Goal: Information Seeking & Learning: Learn about a topic

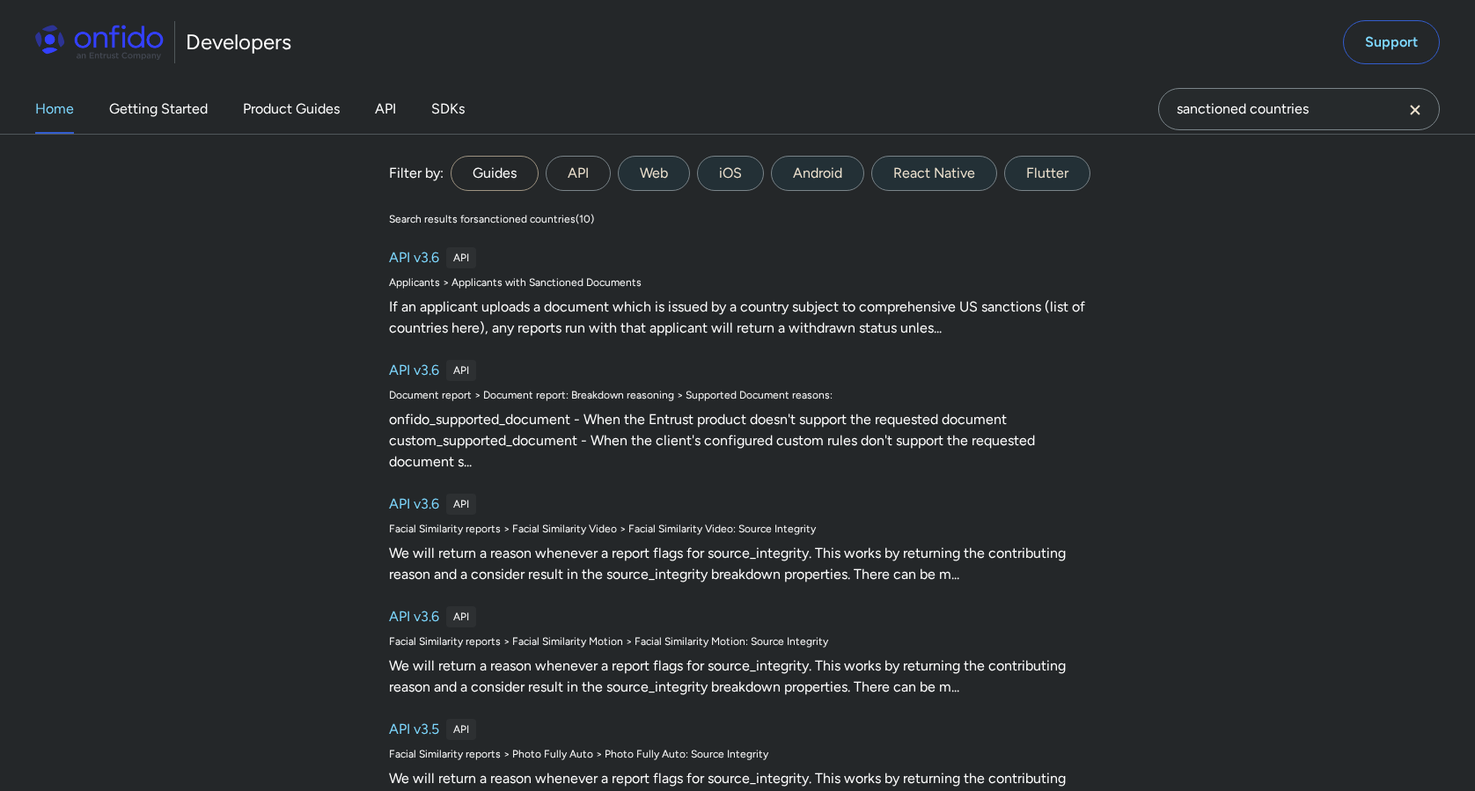
type input "sanctioned countries"
click at [510, 176] on label "Guides" at bounding box center [495, 173] width 88 height 35
click at [0, 0] on input "Guides" at bounding box center [0, 0] width 0 height 0
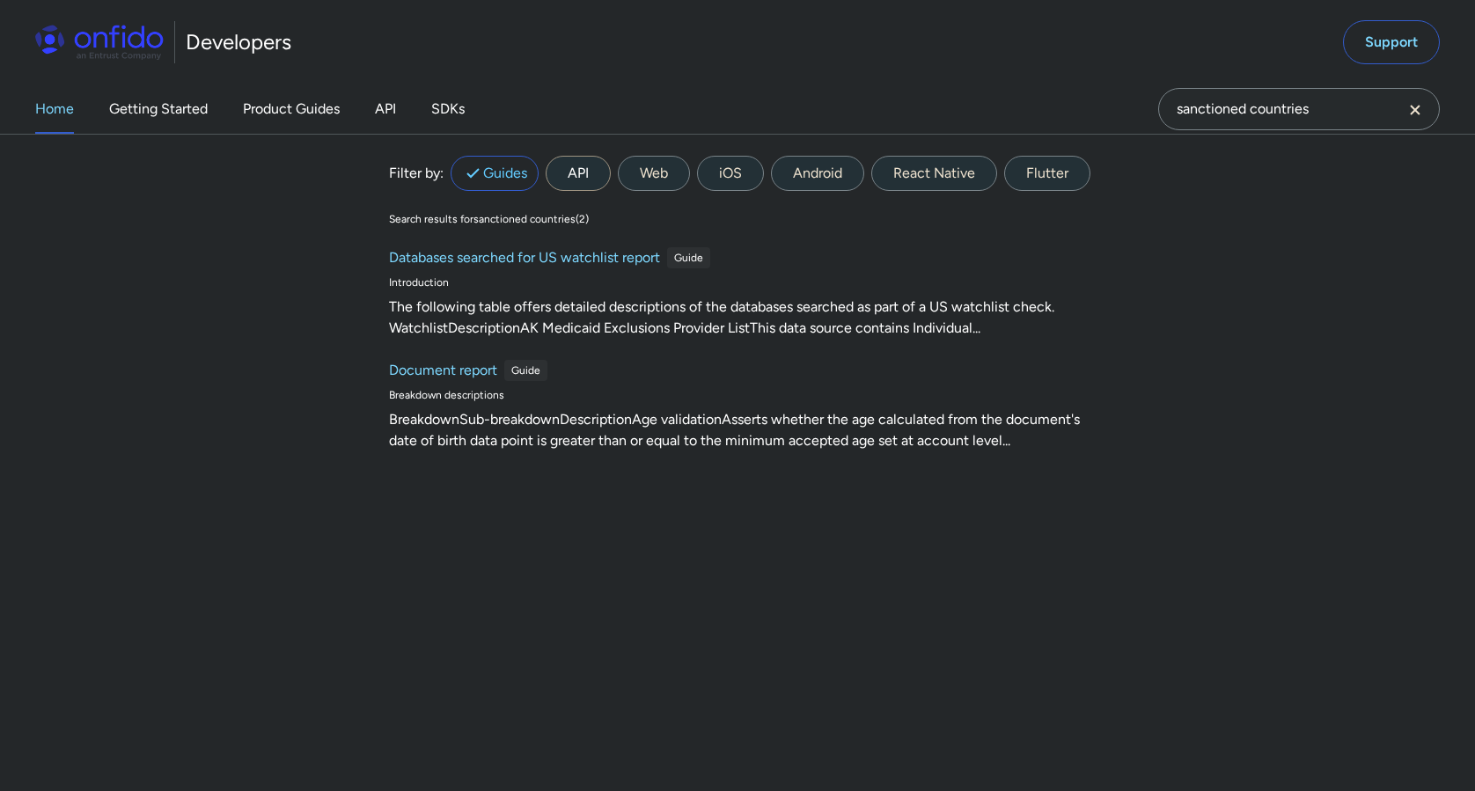
click at [589, 172] on label "API" at bounding box center [578, 173] width 65 height 35
click at [0, 0] on input "API" at bounding box center [0, 0] width 0 height 0
click at [591, 175] on label "API" at bounding box center [578, 173] width 65 height 35
click at [0, 0] on input "API" at bounding box center [0, 0] width 0 height 0
click at [582, 176] on label "API" at bounding box center [578, 173] width 65 height 35
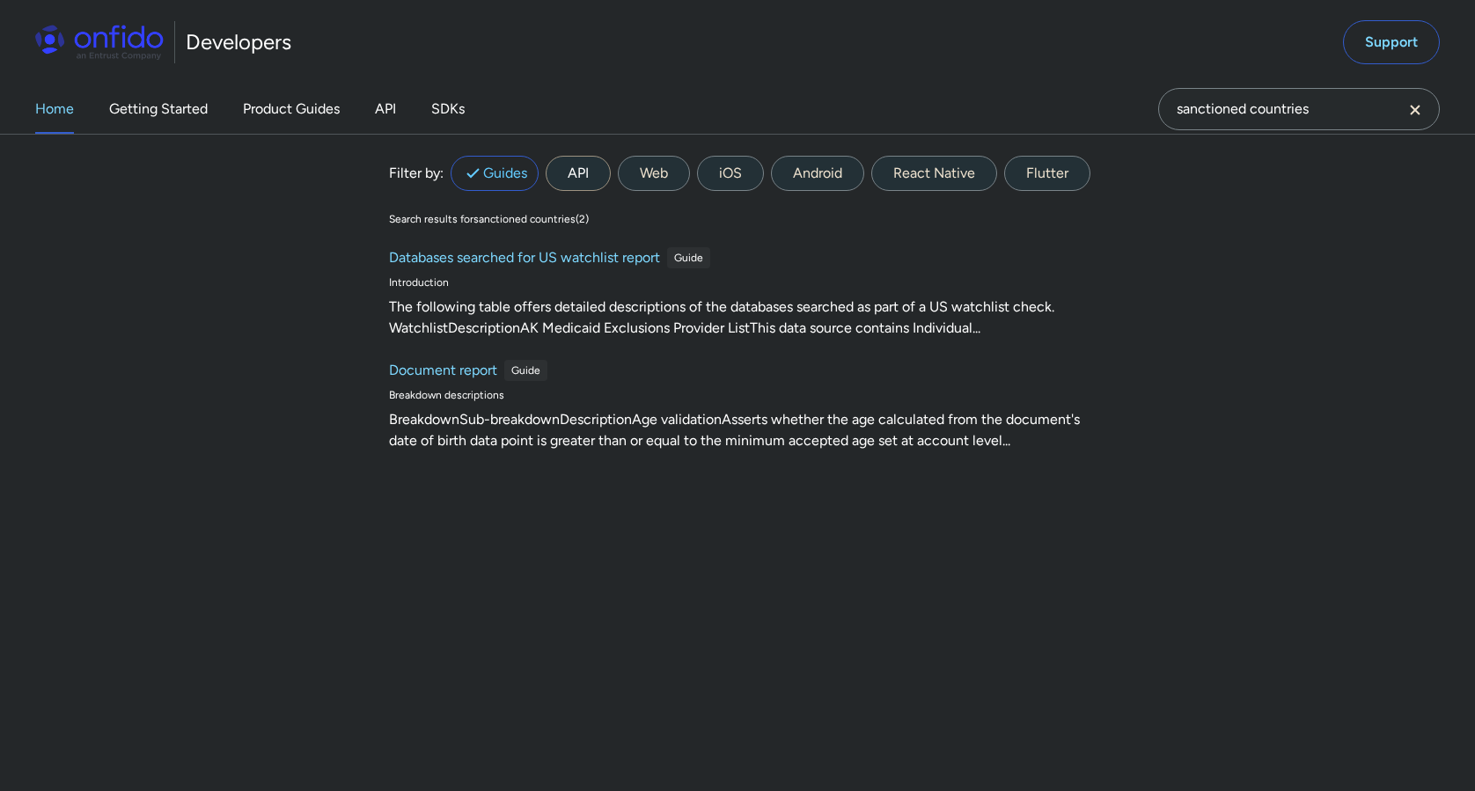
click at [0, 0] on input "API" at bounding box center [0, 0] width 0 height 0
click at [659, 180] on label "Web" at bounding box center [654, 173] width 72 height 35
click at [0, 0] on input "Web" at bounding box center [0, 0] width 0 height 0
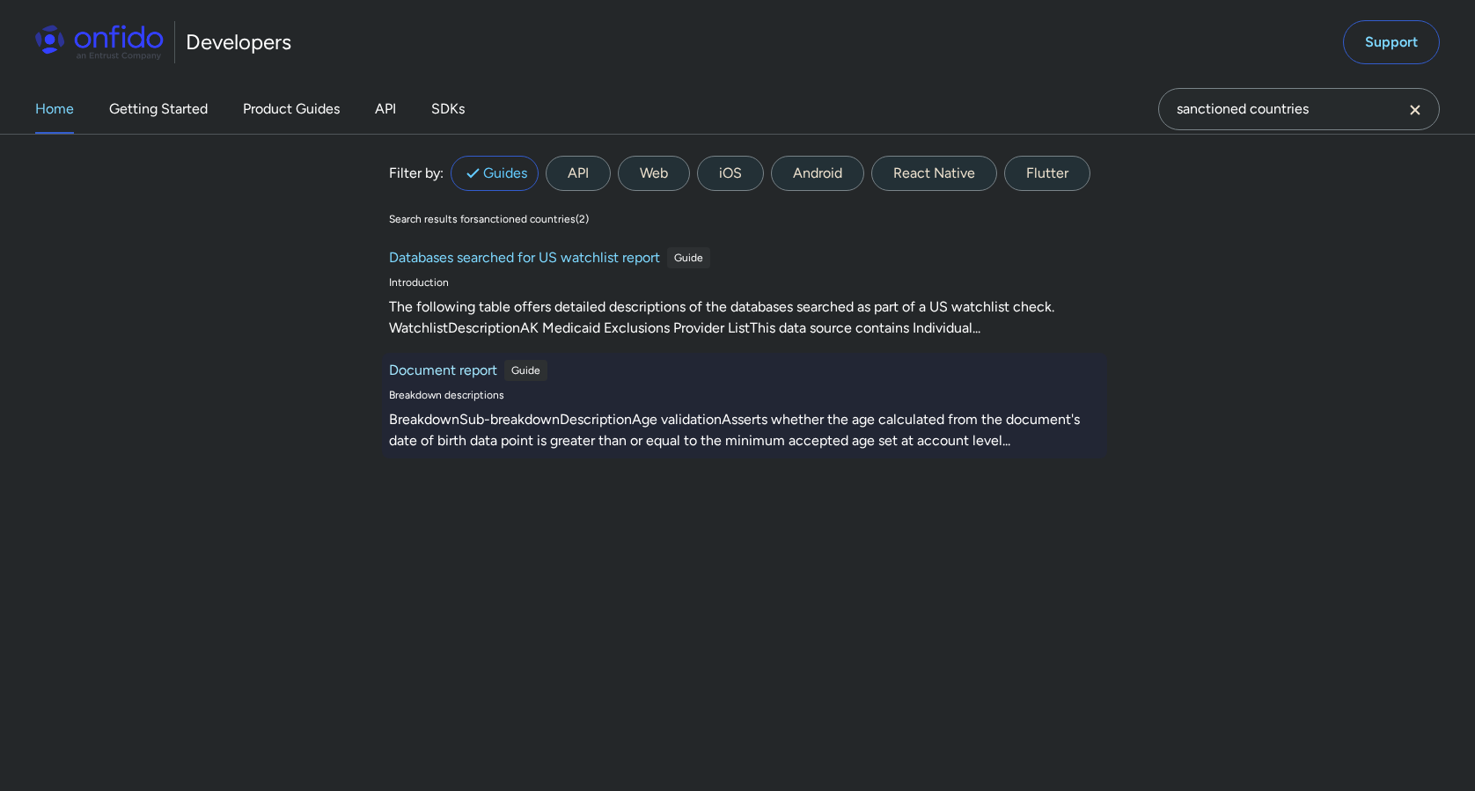
click at [474, 370] on h6 "Document report" at bounding box center [443, 370] width 108 height 21
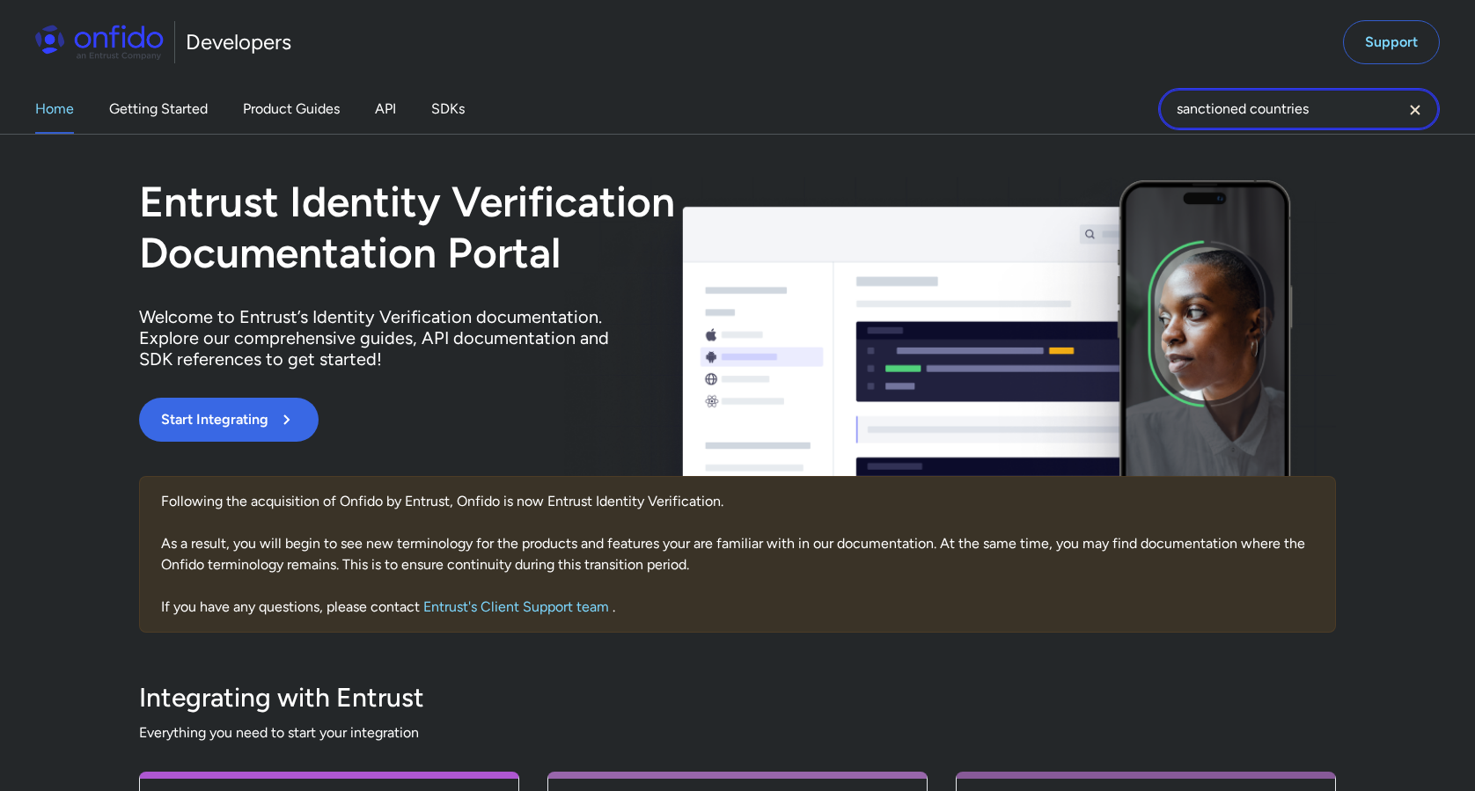
click at [1333, 107] on input "sanctioned countries" at bounding box center [1300, 109] width 282 height 42
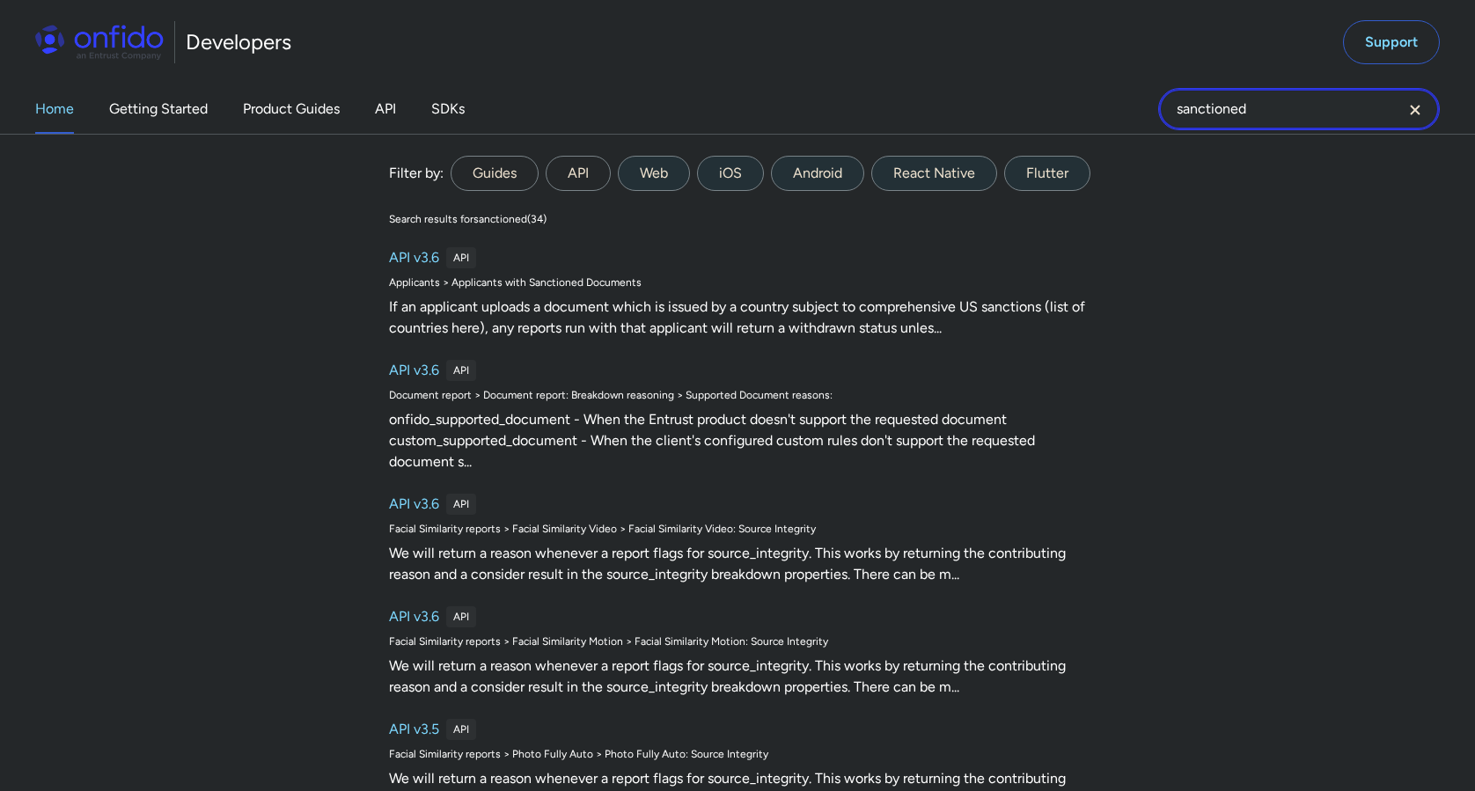
type input "sanctioned"
click at [583, 165] on label "API" at bounding box center [578, 173] width 65 height 35
click at [0, 0] on input "API" at bounding box center [0, 0] width 0 height 0
click at [481, 182] on label "Guides" at bounding box center [495, 173] width 88 height 35
click at [0, 0] on input "Guides" at bounding box center [0, 0] width 0 height 0
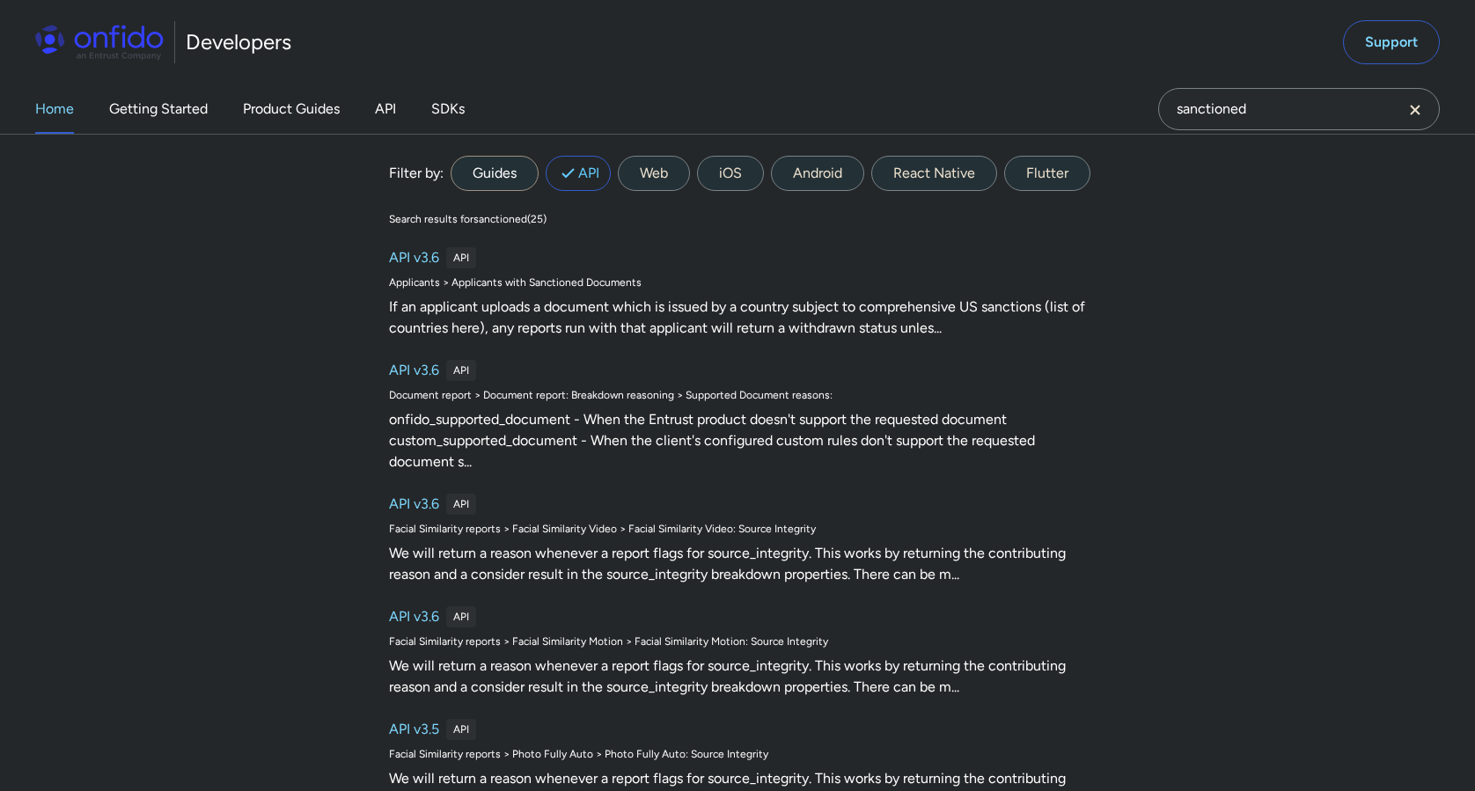
click at [501, 174] on label "Guides" at bounding box center [495, 173] width 88 height 35
click at [0, 0] on input "Guides" at bounding box center [0, 0] width 0 height 0
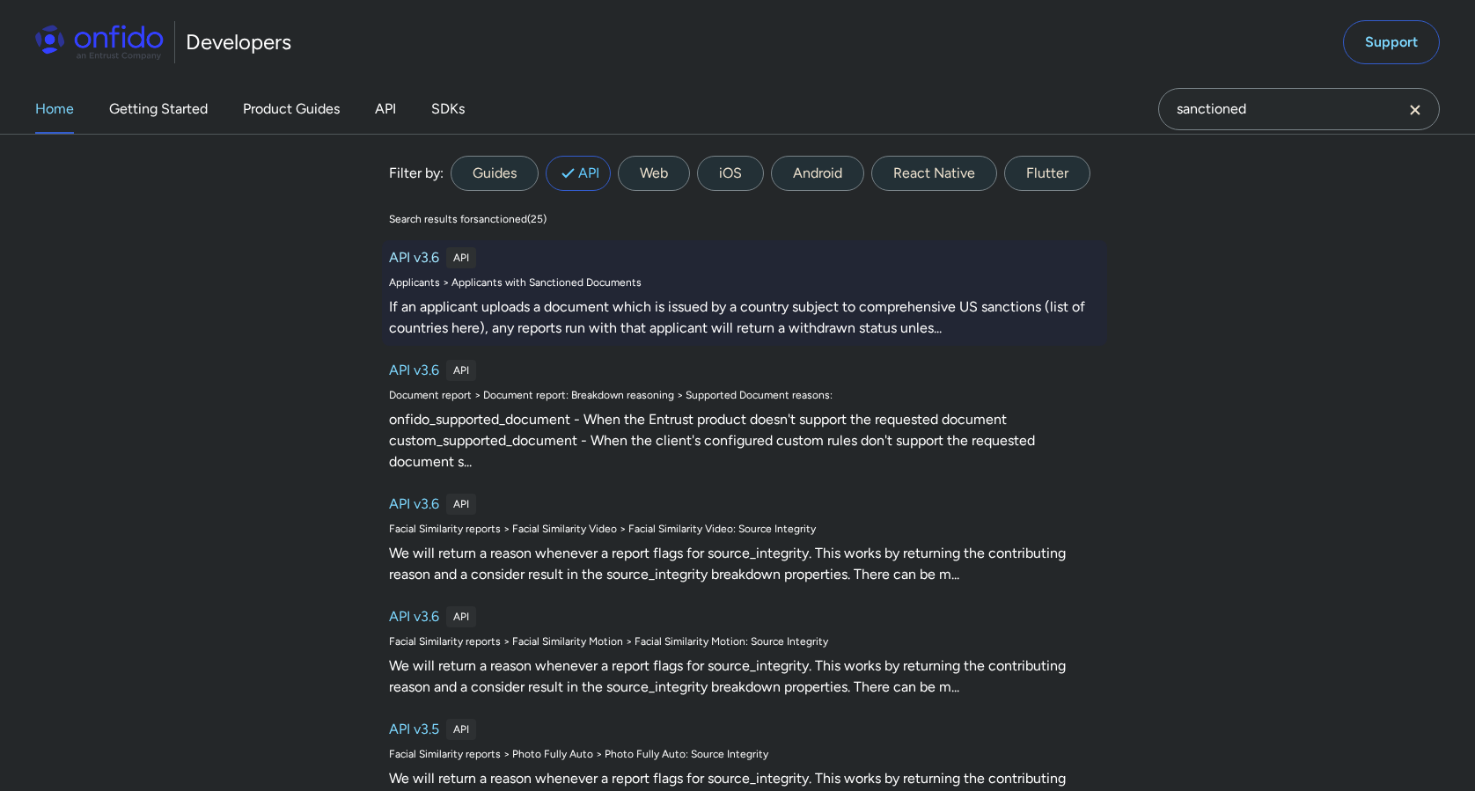
click at [423, 256] on h6 "API v3.6" at bounding box center [414, 257] width 50 height 21
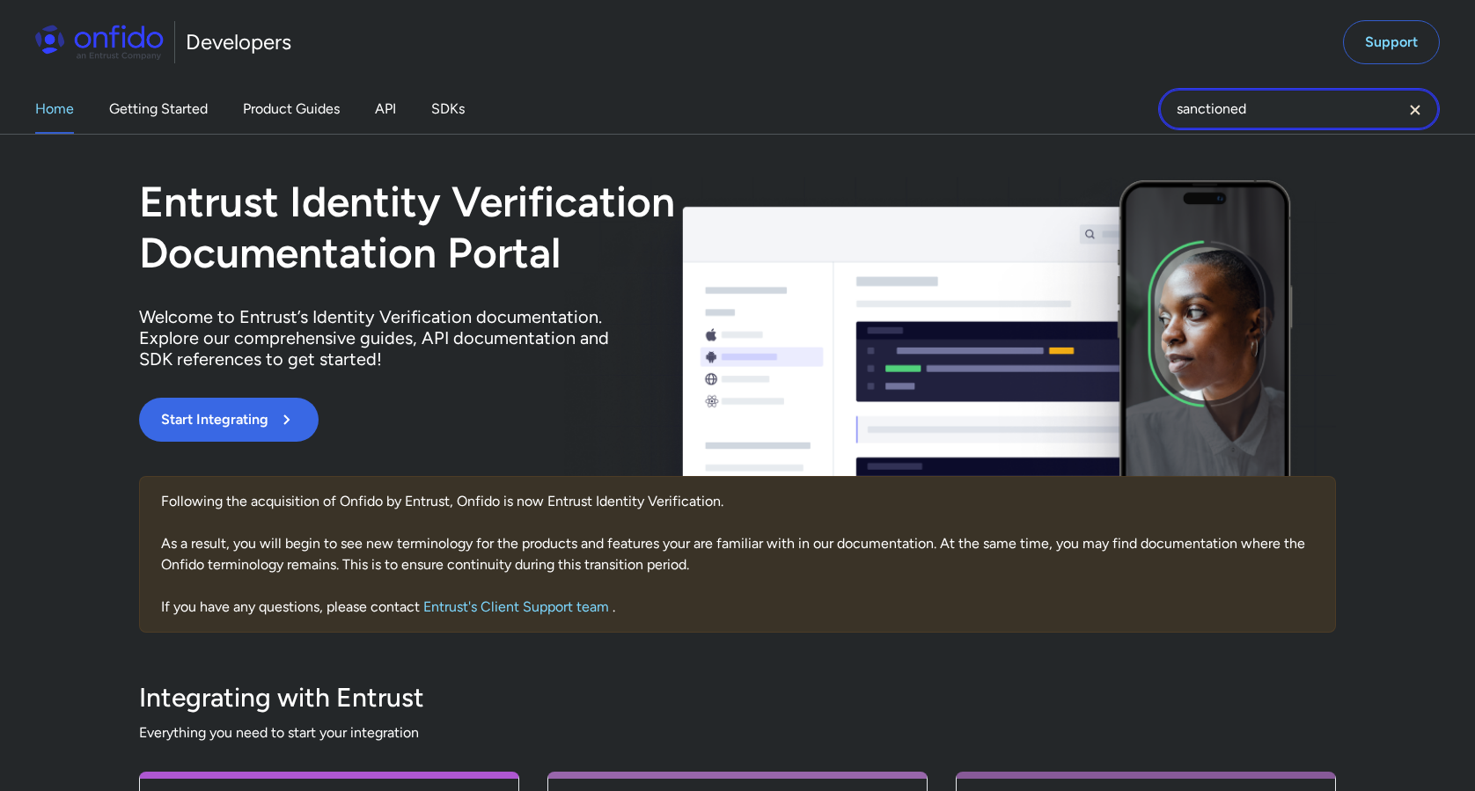
click at [1268, 114] on input "sanctioned" at bounding box center [1300, 109] width 282 height 42
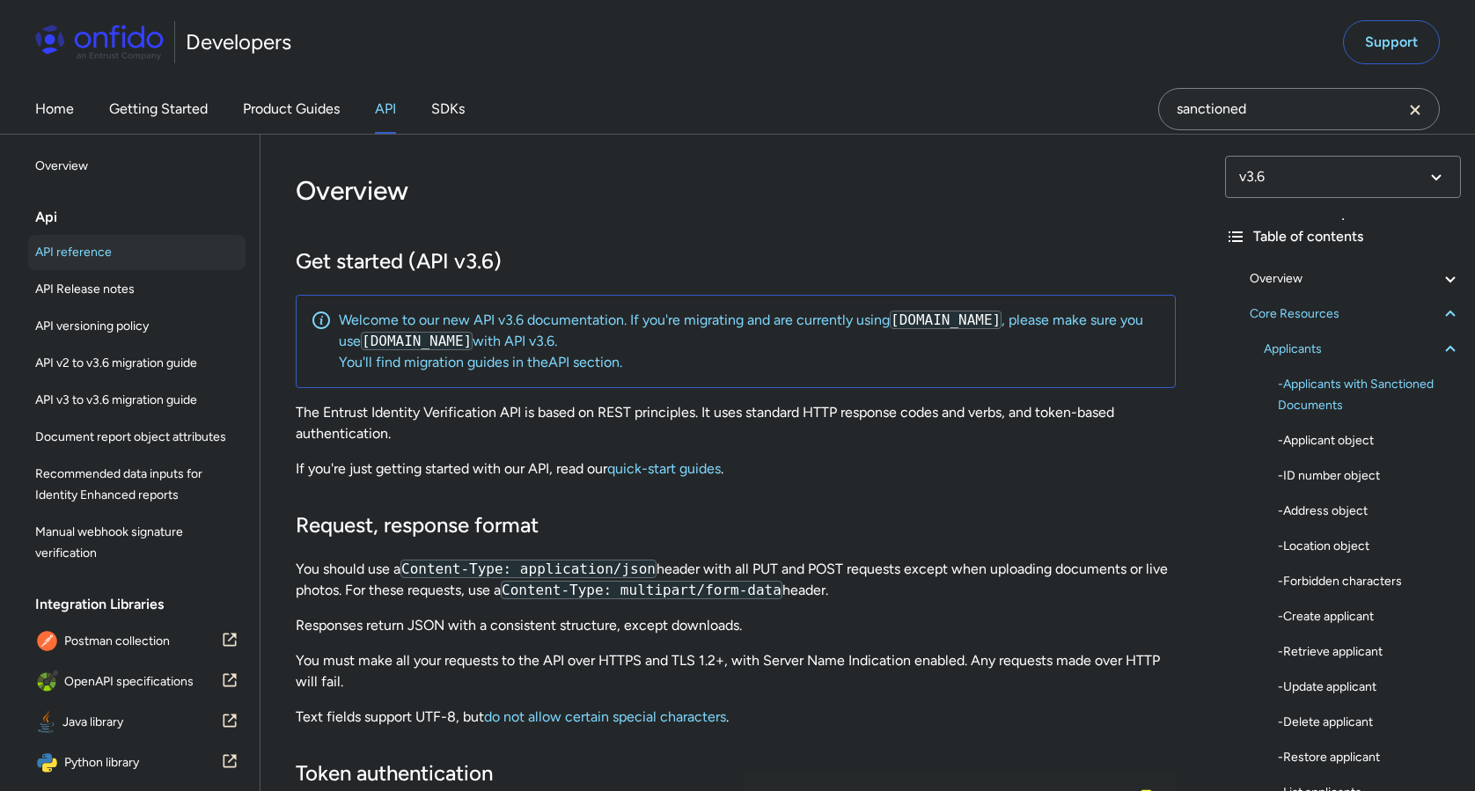
scroll to position [18164, 0]
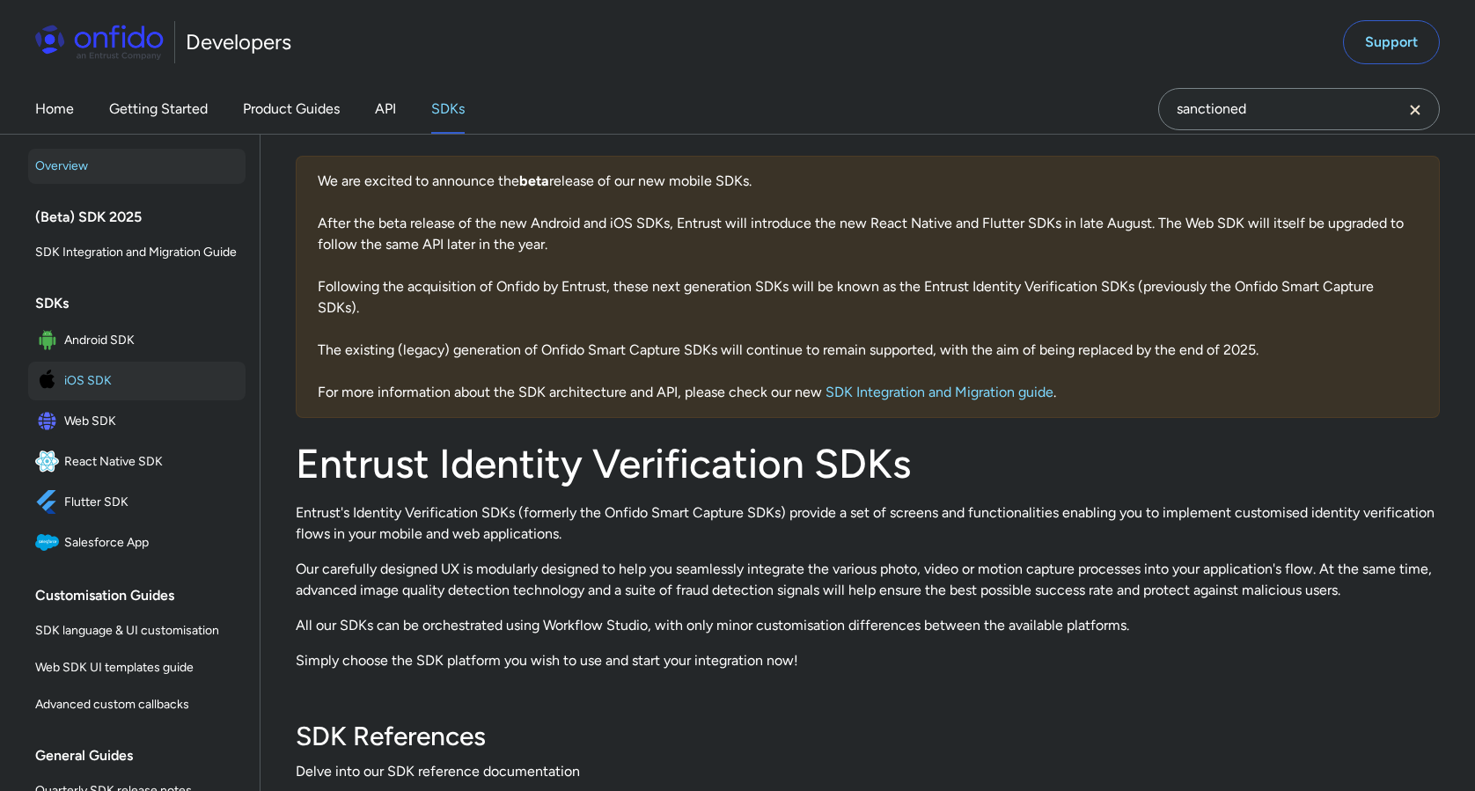
click at [114, 383] on span "iOS SDK" at bounding box center [151, 381] width 174 height 25
click at [86, 374] on span "iOS SDK" at bounding box center [151, 381] width 174 height 25
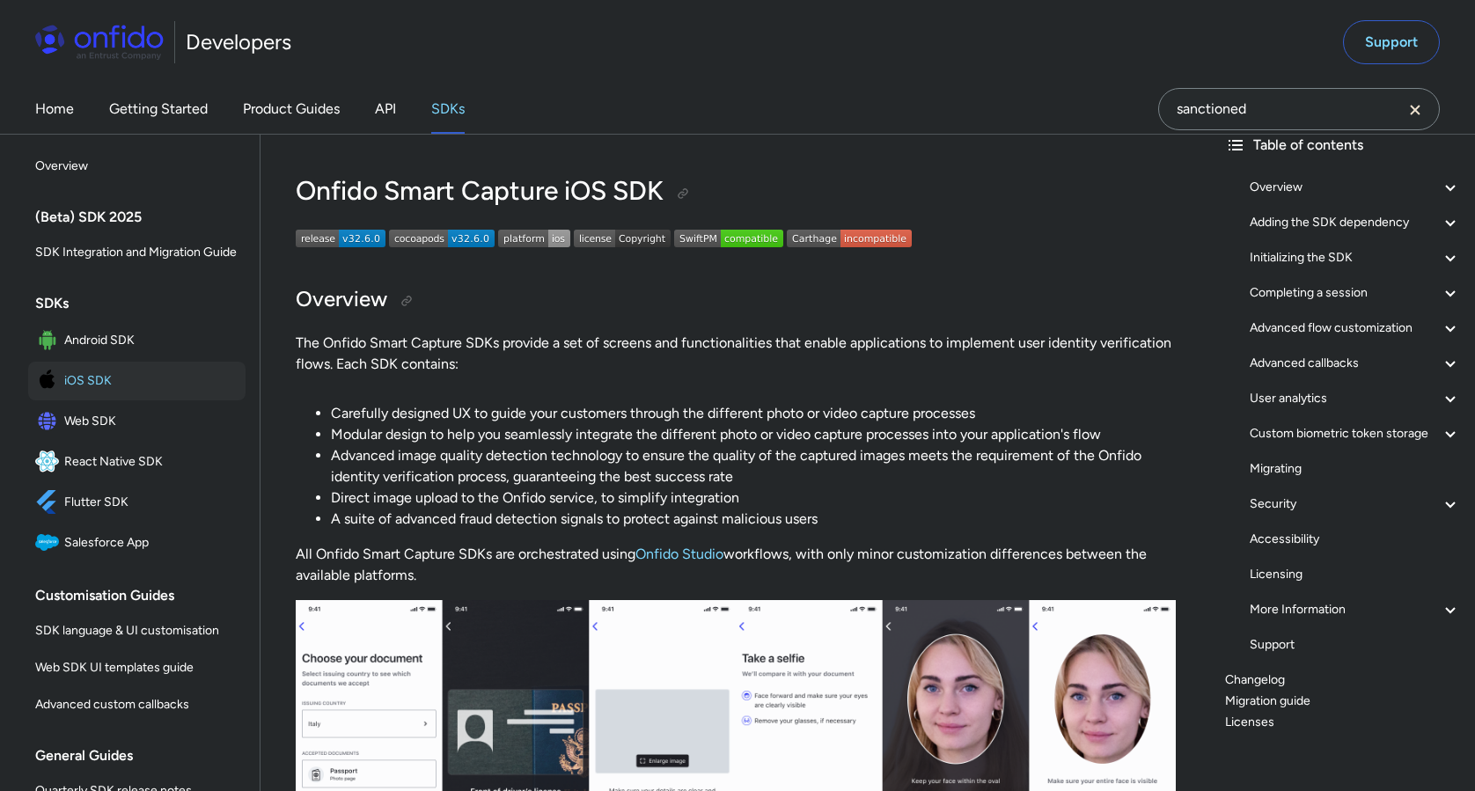
scroll to position [103, 0]
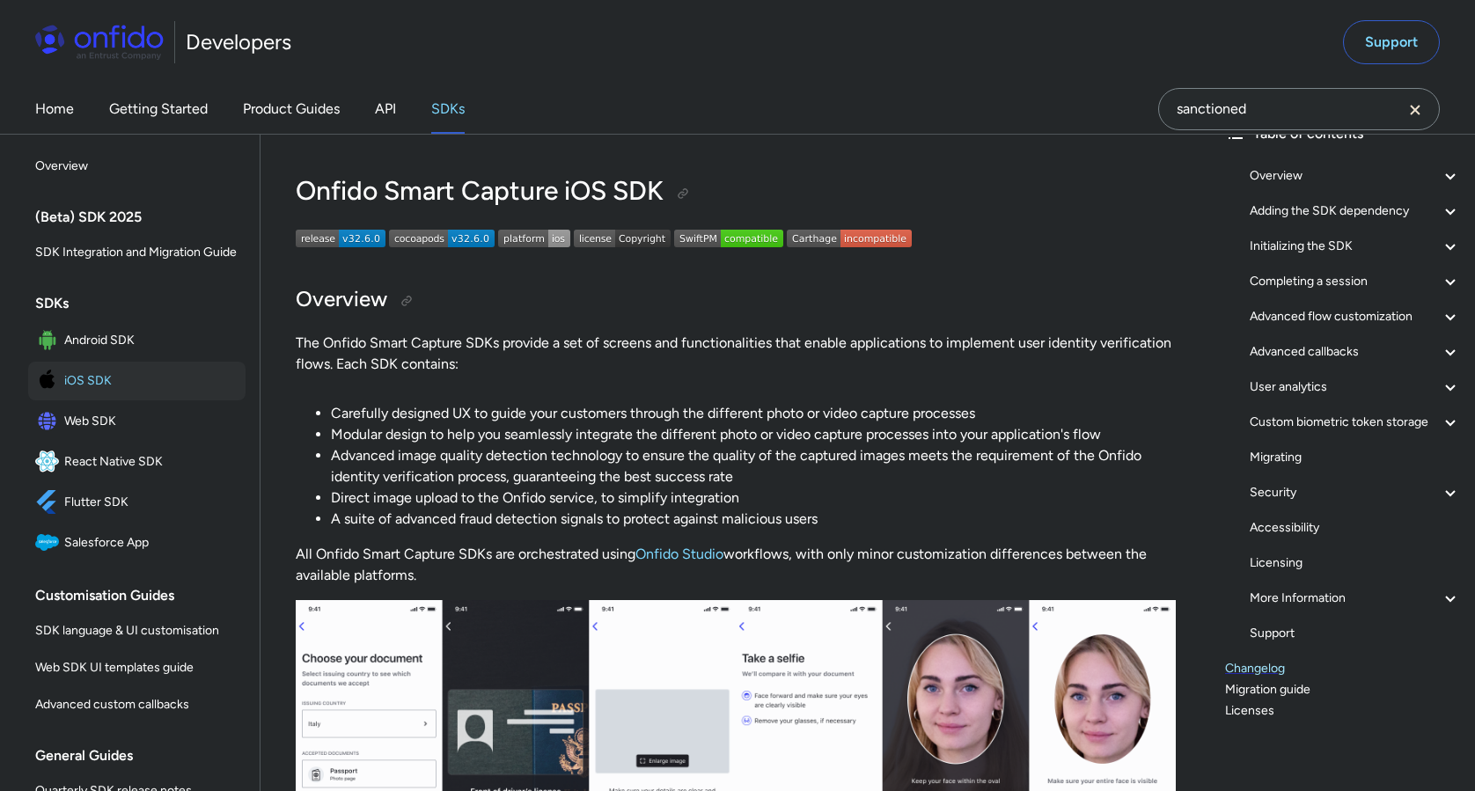
click at [1254, 668] on link "Changelog" at bounding box center [1343, 668] width 236 height 21
